Goal: Use online tool/utility: Use online tool/utility

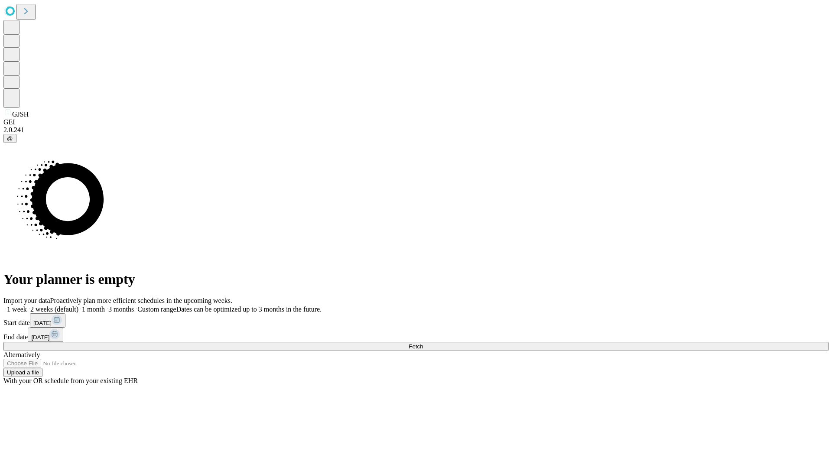
click at [423, 343] on span "Fetch" at bounding box center [416, 346] width 14 height 7
